Goal: Information Seeking & Learning: Learn about a topic

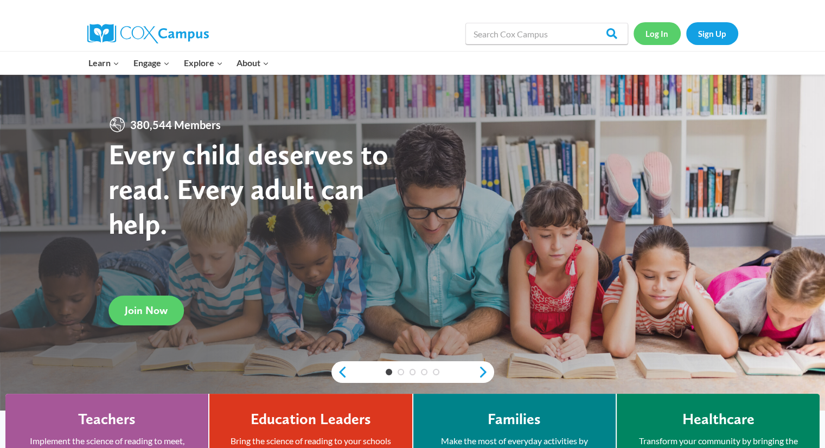
click at [662, 32] on link "Log In" at bounding box center [656, 33] width 47 height 22
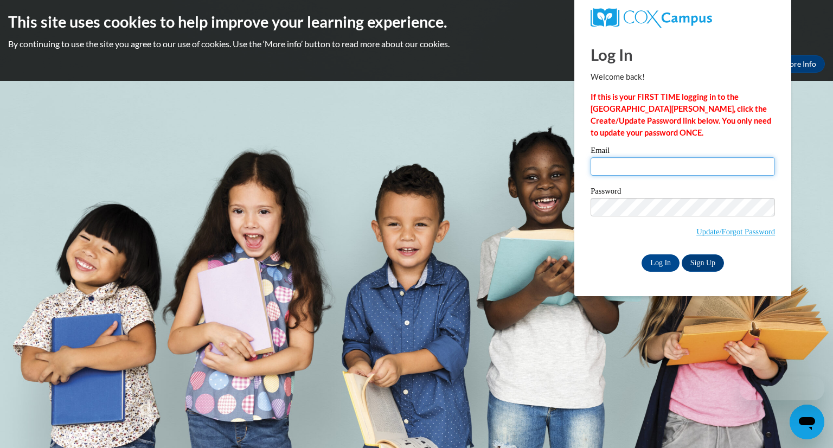
click at [673, 165] on input "Email" at bounding box center [682, 166] width 184 height 18
type input "lidia.ortega@iasmyrna.org"
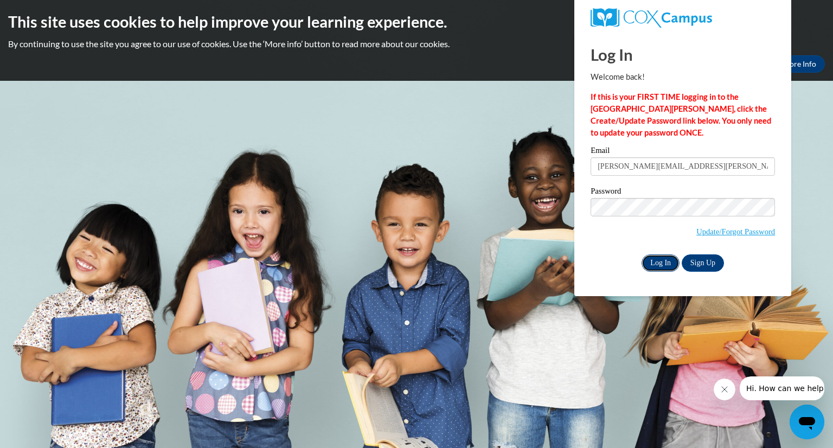
click at [664, 259] on input "Log In" at bounding box center [660, 262] width 38 height 17
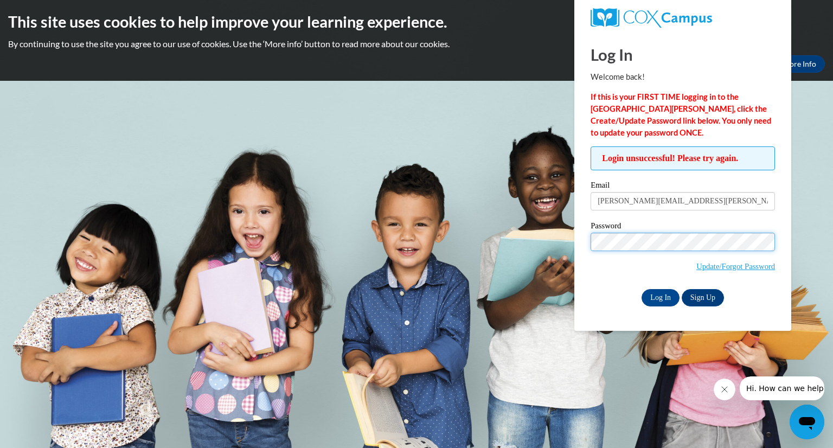
click at [641, 289] on input "Log In" at bounding box center [660, 297] width 38 height 17
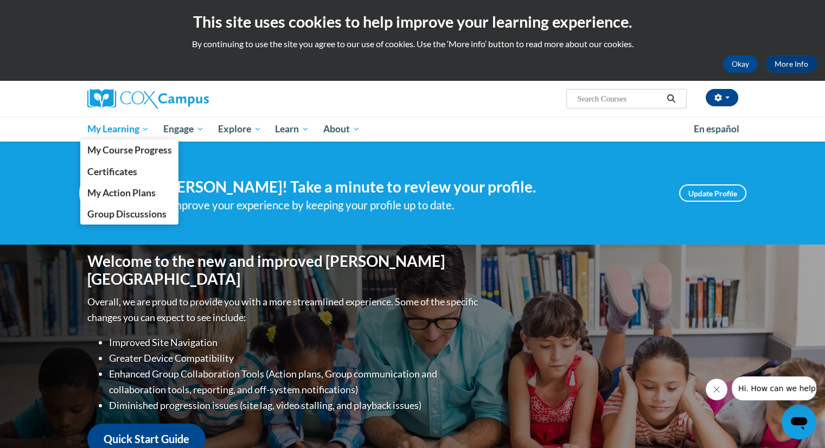
click at [101, 134] on span "My Learning" at bounding box center [118, 129] width 62 height 13
click at [123, 151] on span "My Course Progress" at bounding box center [129, 149] width 85 height 11
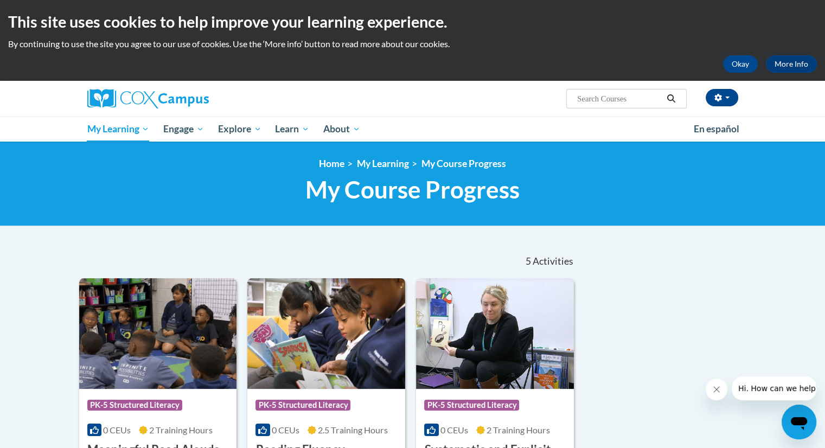
click at [604, 92] on input "Search..." at bounding box center [619, 98] width 87 height 13
type input "vocabulary"
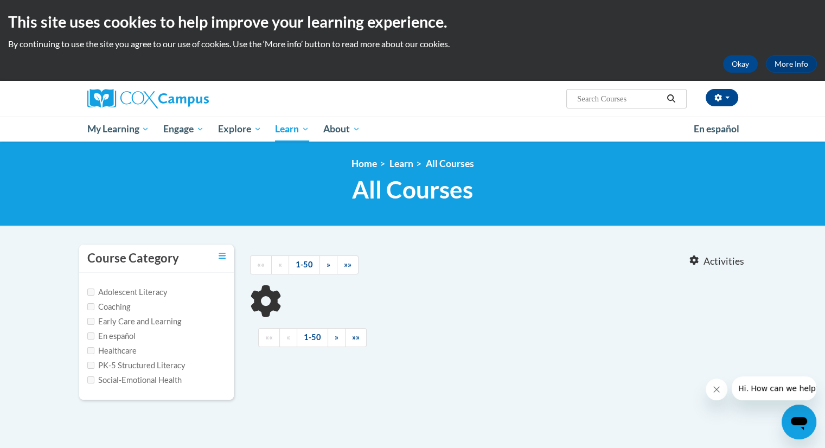
type input "vocabulary"
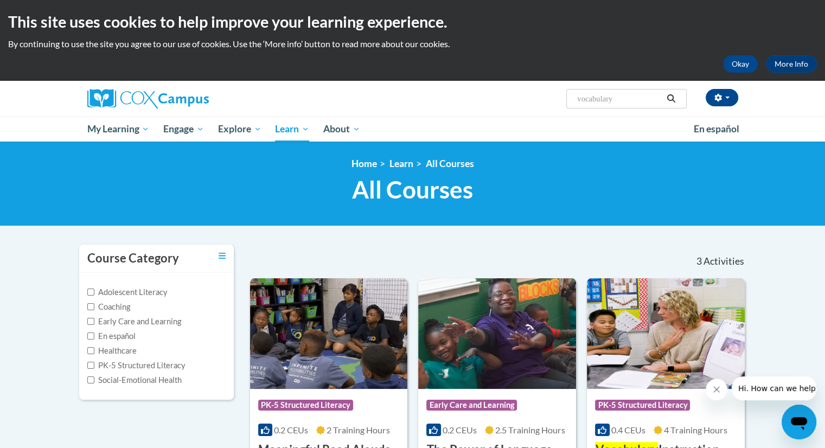
scroll to position [346, 0]
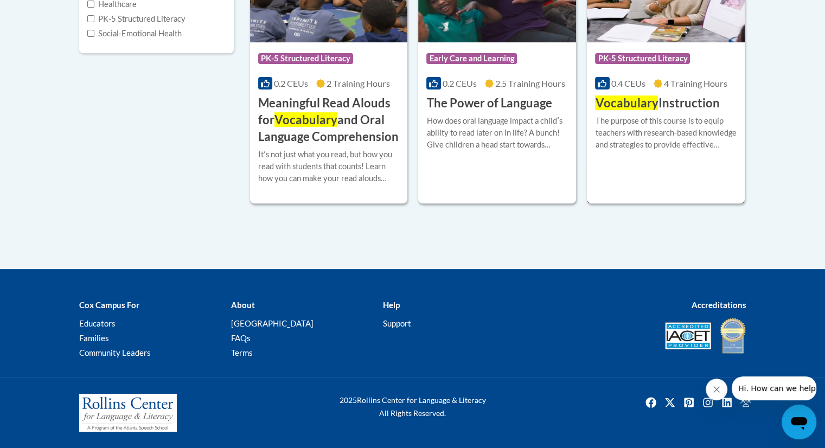
click at [633, 55] on span "PK-5 Structured Literacy" at bounding box center [642, 58] width 95 height 11
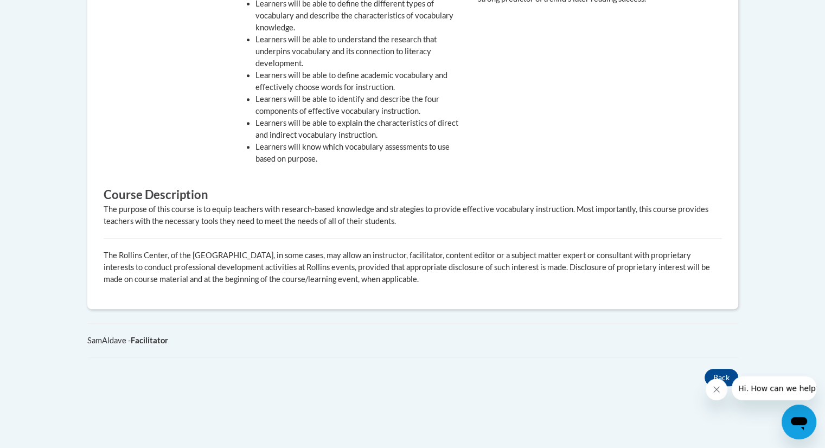
scroll to position [504, 0]
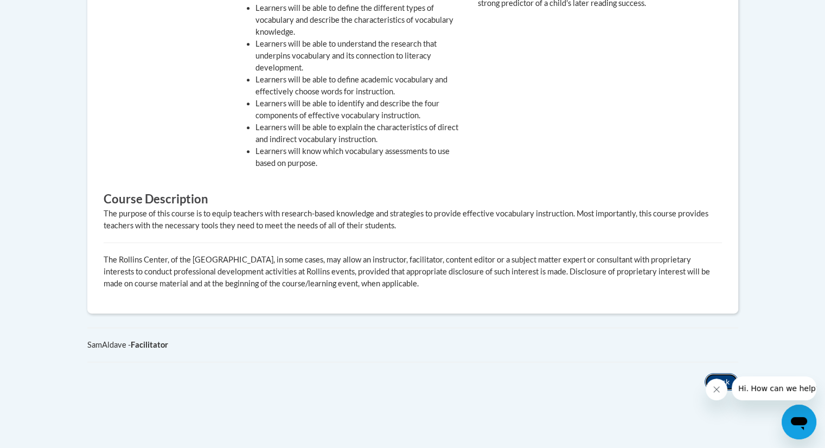
click at [716, 373] on button "Back" at bounding box center [721, 381] width 34 height 17
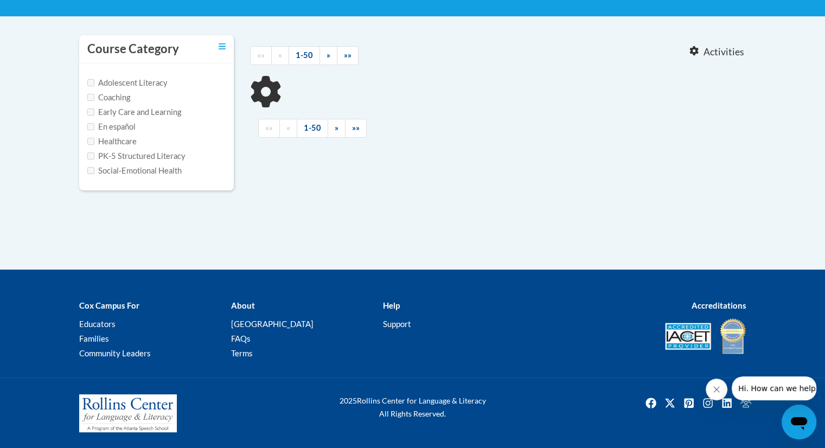
type input "vocabulary"
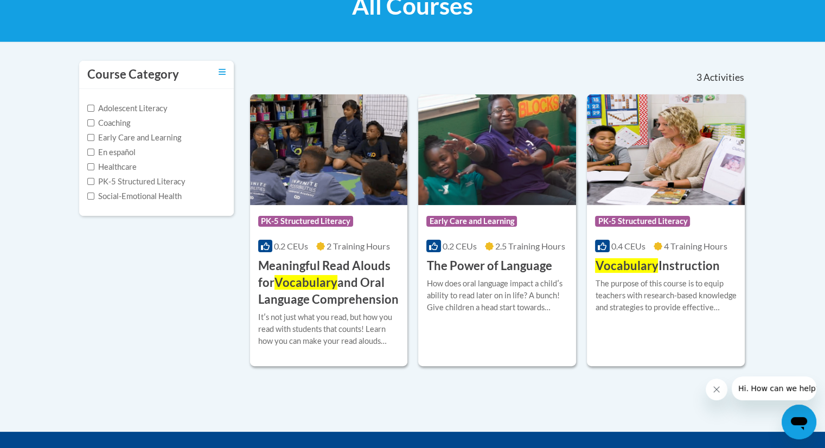
scroll to position [182, 0]
